Goal: Task Accomplishment & Management: Manage account settings

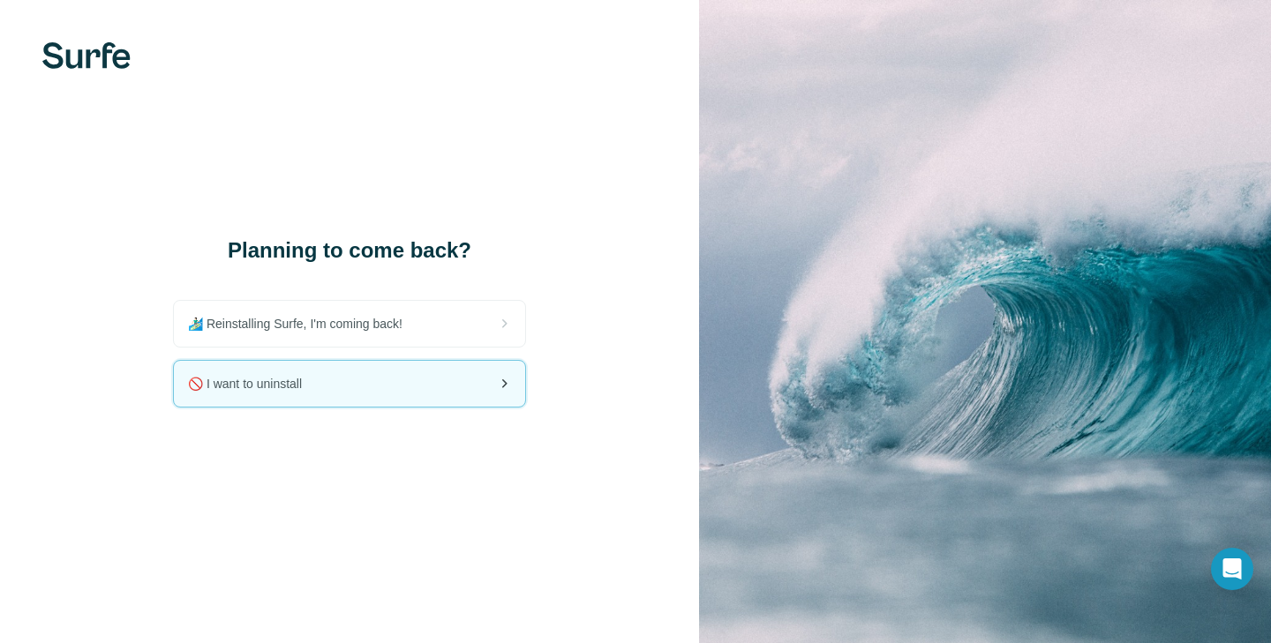
click at [394, 390] on div "🚫 I want to uninstall" at bounding box center [349, 384] width 351 height 46
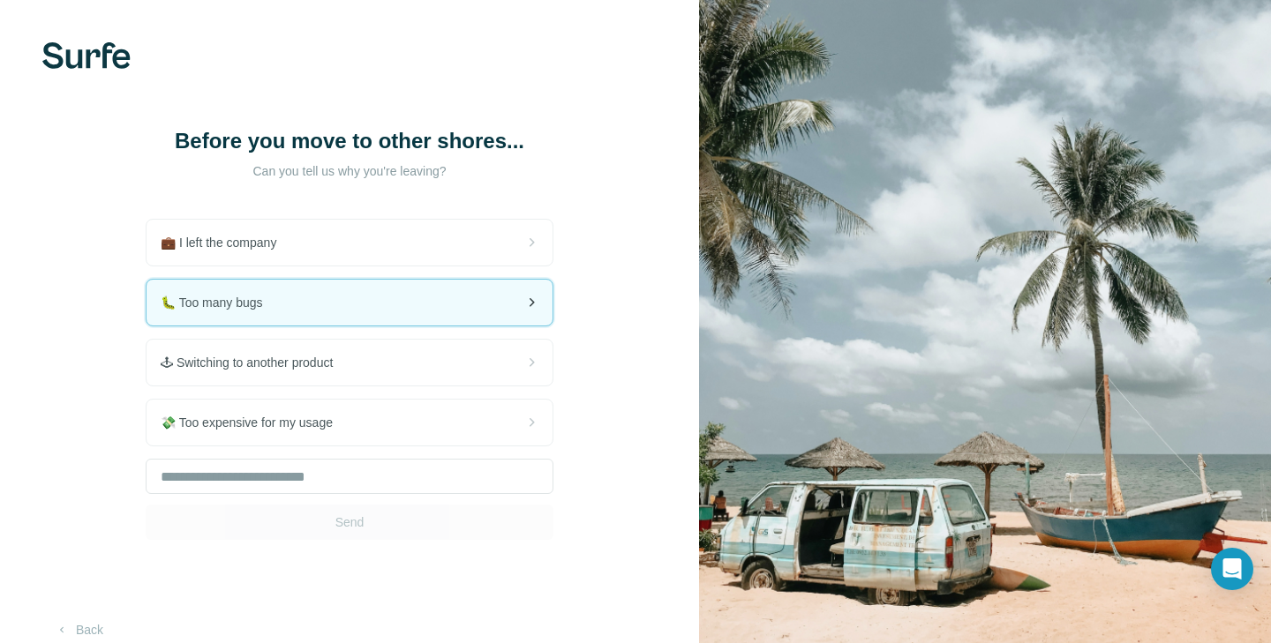
click at [312, 299] on div "🐛 Too many bugs" at bounding box center [349, 303] width 406 height 46
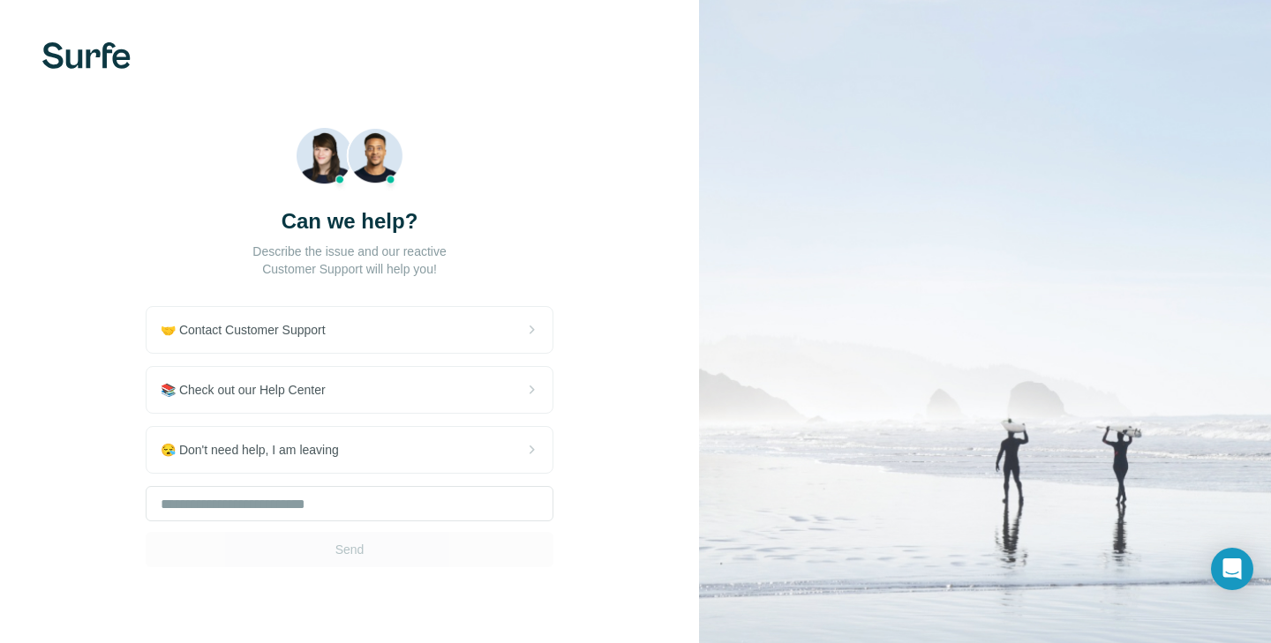
click at [298, 359] on div "🤝 Contact Customer Support 📚 Check out our Help Center 😪 Don't need help, I am …" at bounding box center [350, 436] width 408 height 261
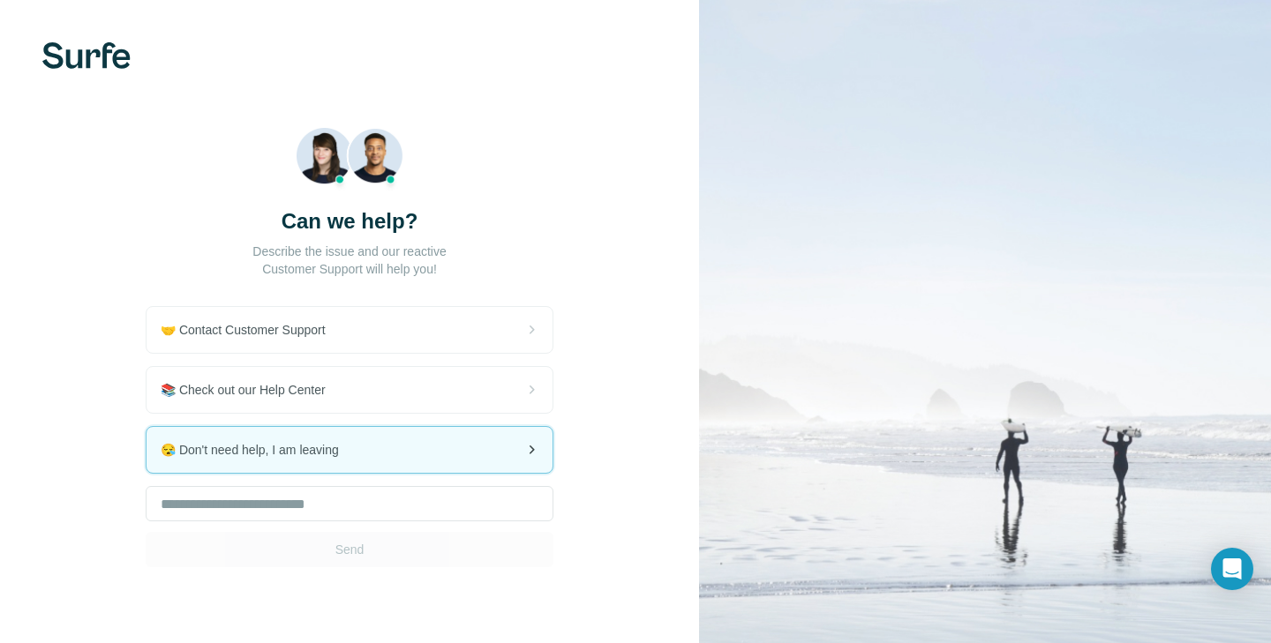
click at [364, 454] on div "😪 Don't need help, I am leaving" at bounding box center [349, 450] width 406 height 46
